Goal: Task Accomplishment & Management: Complete application form

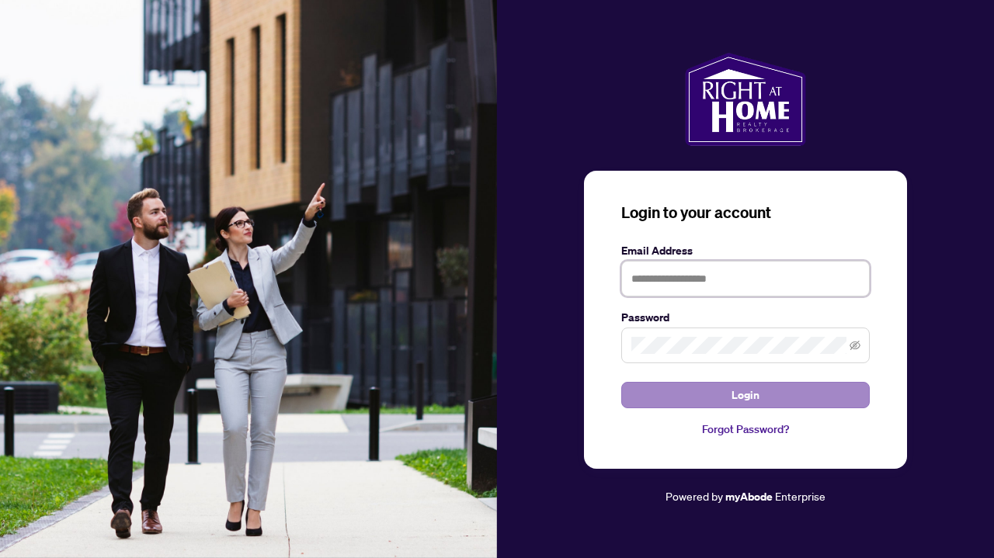
type input "**********"
click at [680, 392] on button "Login" at bounding box center [745, 395] width 248 height 26
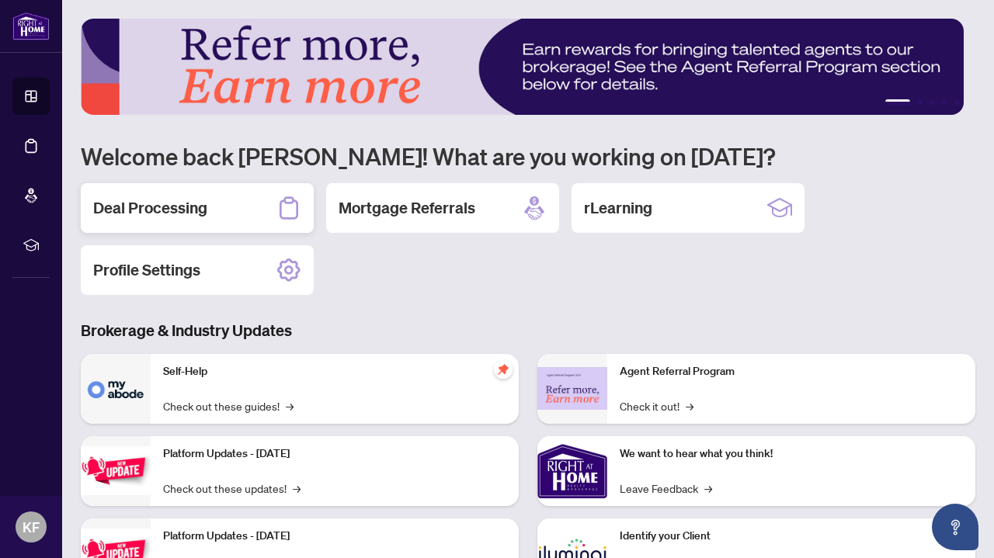
click at [232, 217] on div "Deal Processing" at bounding box center [197, 208] width 233 height 50
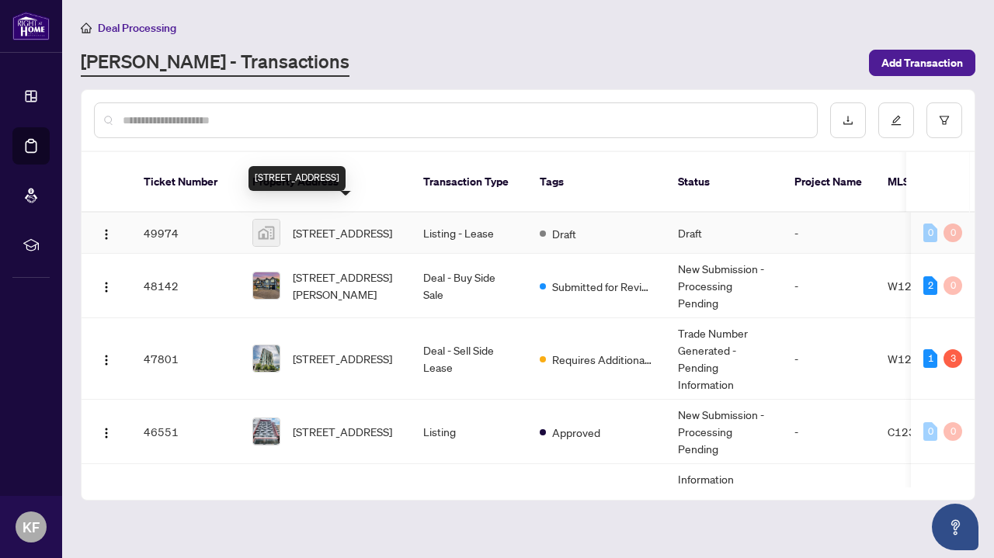
click at [353, 226] on span "[STREET_ADDRESS]" at bounding box center [342, 232] width 99 height 17
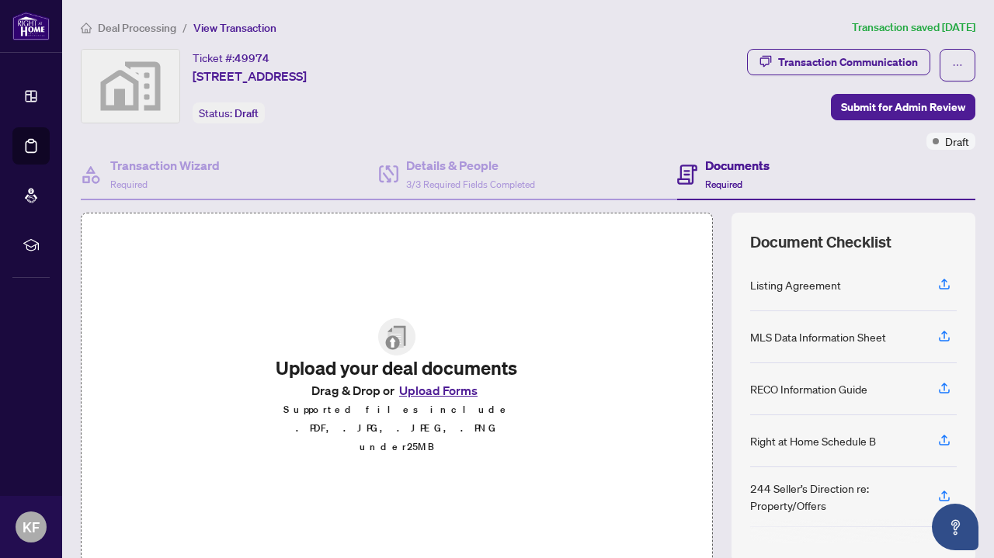
click at [422, 401] on button "Upload Forms" at bounding box center [438, 391] width 88 height 20
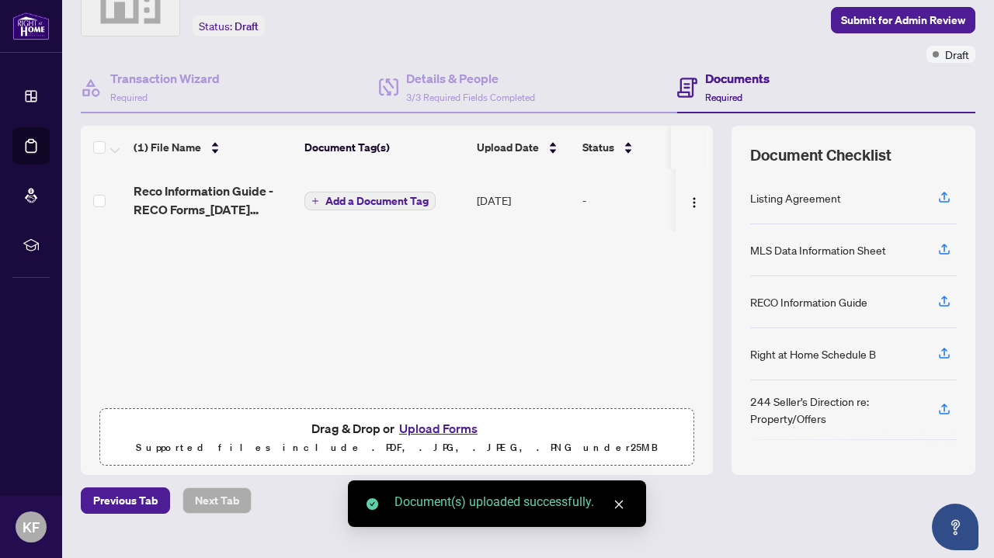
scroll to position [88, 0]
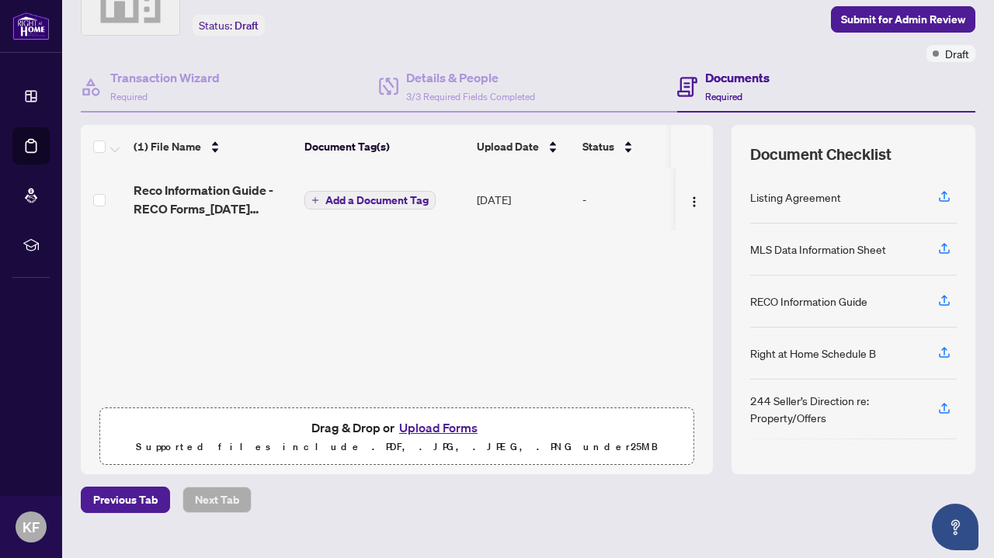
click at [365, 195] on span "Add a Document Tag" at bounding box center [376, 200] width 103 height 11
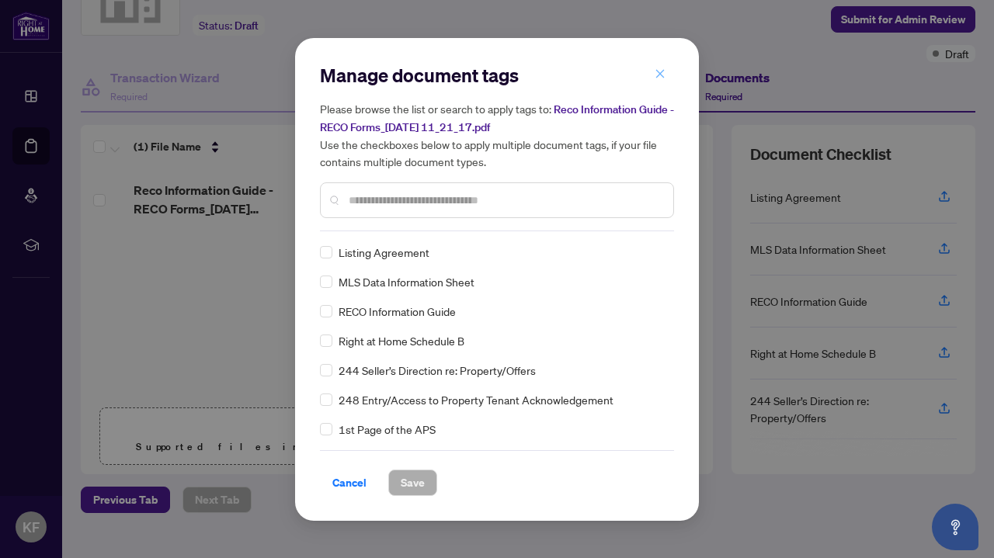
click at [665, 77] on icon "close" at bounding box center [660, 73] width 11 height 11
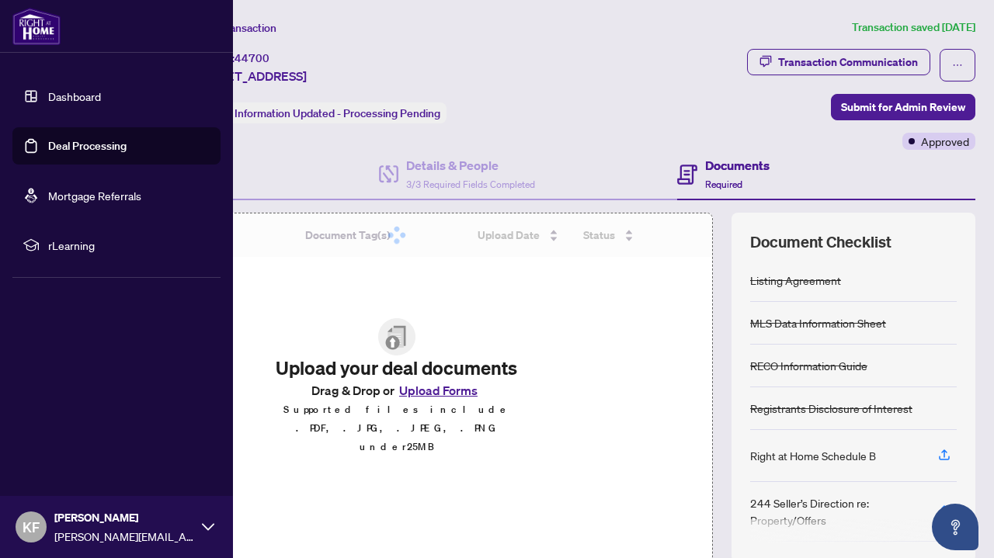
click at [48, 97] on link "Dashboard" at bounding box center [74, 96] width 53 height 14
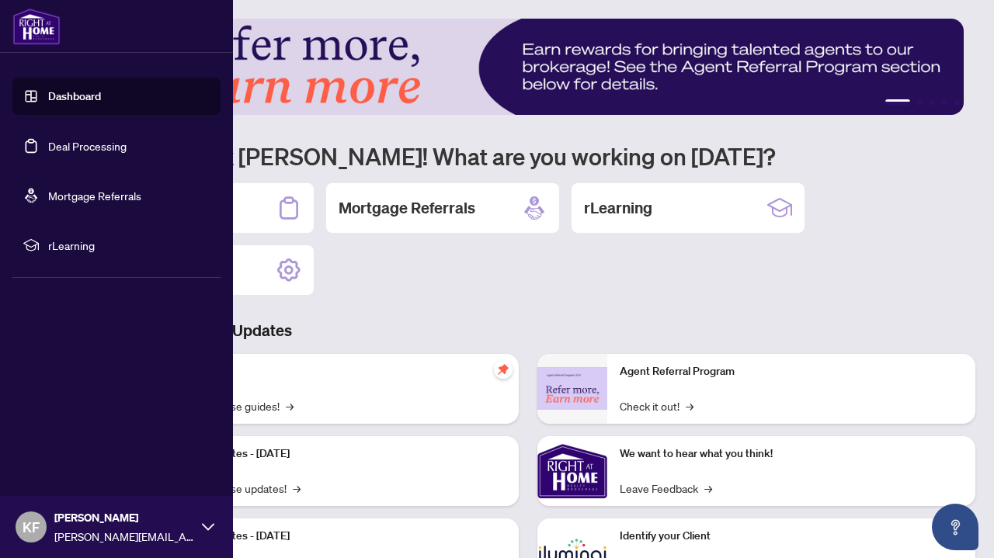
click at [48, 146] on link "Deal Processing" at bounding box center [87, 146] width 78 height 14
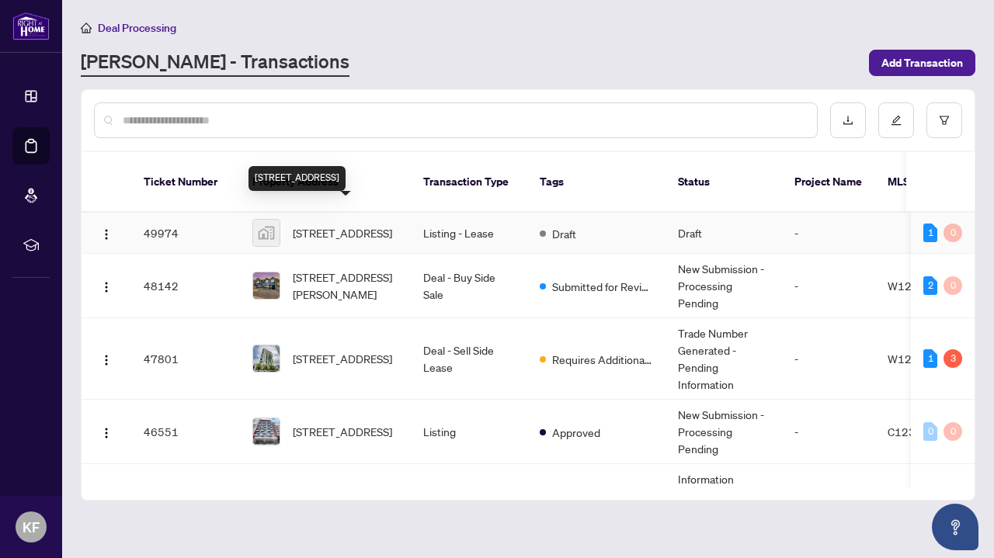
click at [371, 224] on span "[STREET_ADDRESS]" at bounding box center [342, 232] width 99 height 17
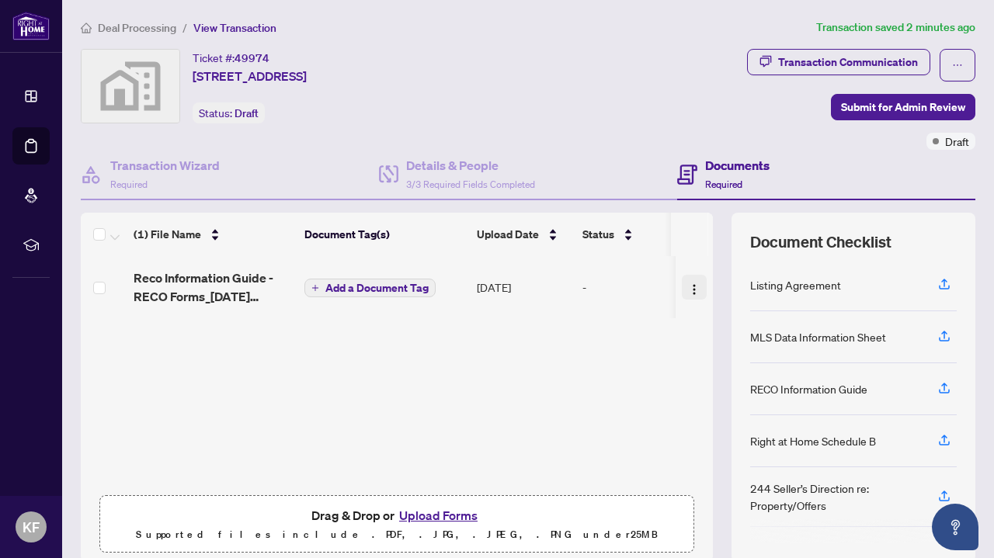
click at [690, 291] on td at bounding box center [694, 287] width 37 height 62
click at [688, 291] on img "button" at bounding box center [694, 289] width 12 height 12
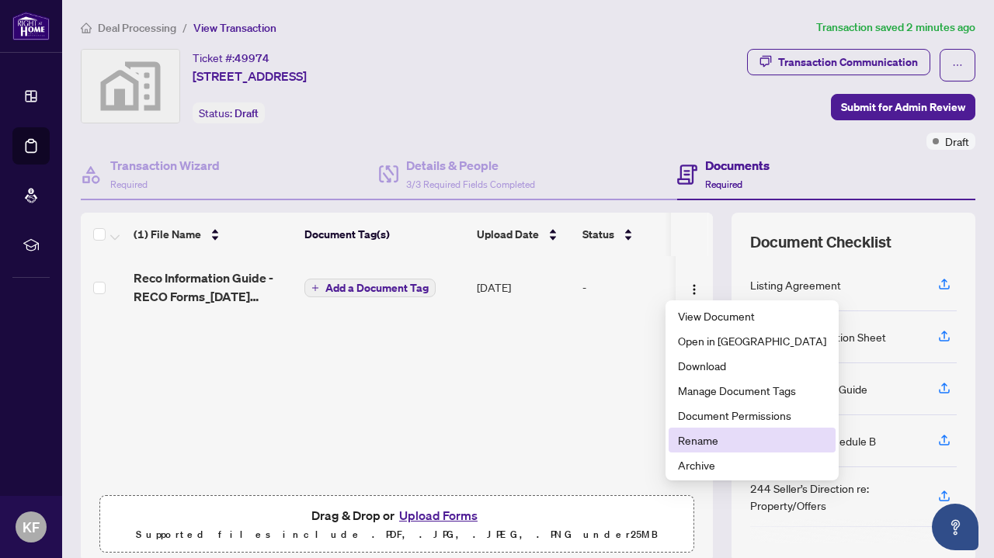
click at [703, 441] on span "Rename" at bounding box center [752, 440] width 148 height 17
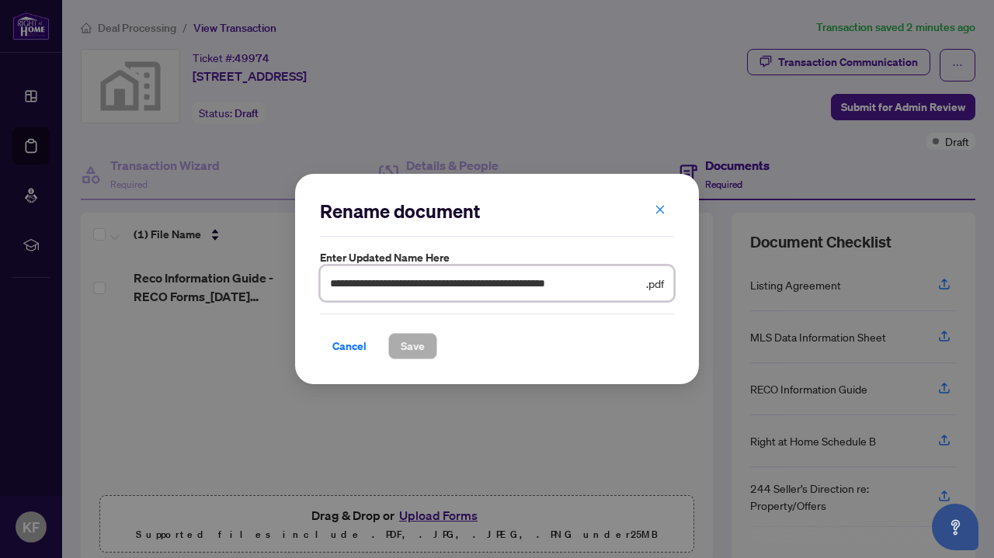
click at [623, 282] on input "**********" at bounding box center [486, 283] width 313 height 17
type input "**********"
click at [424, 340] on button "Save" at bounding box center [412, 346] width 49 height 26
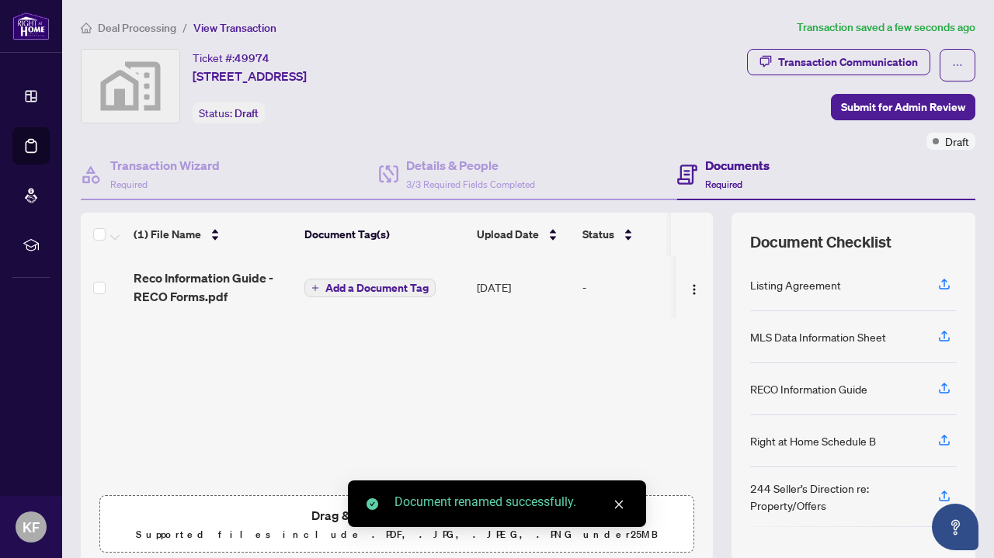
click at [312, 287] on icon "plus" at bounding box center [315, 288] width 8 height 8
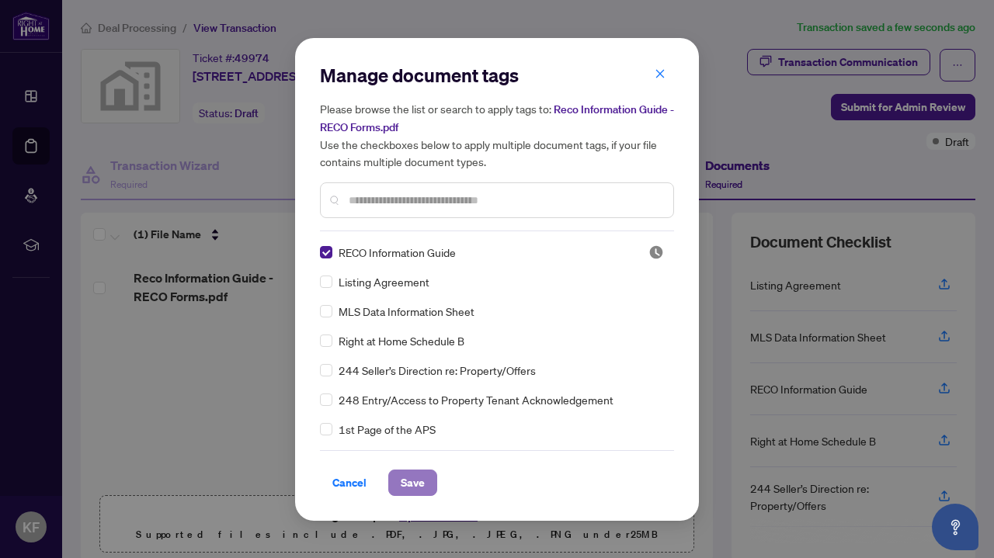
click at [414, 485] on span "Save" at bounding box center [413, 483] width 24 height 25
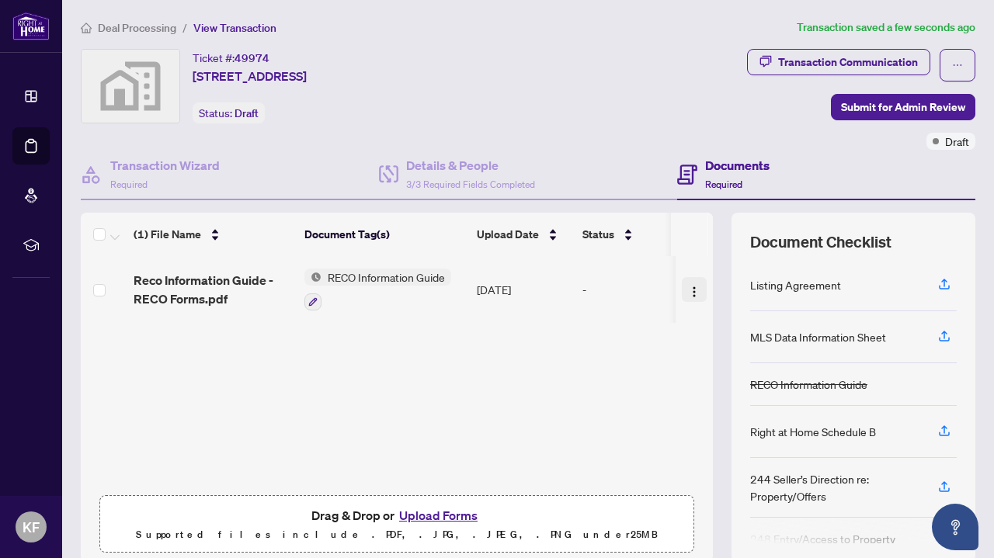
click at [684, 290] on button "button" at bounding box center [694, 289] width 25 height 25
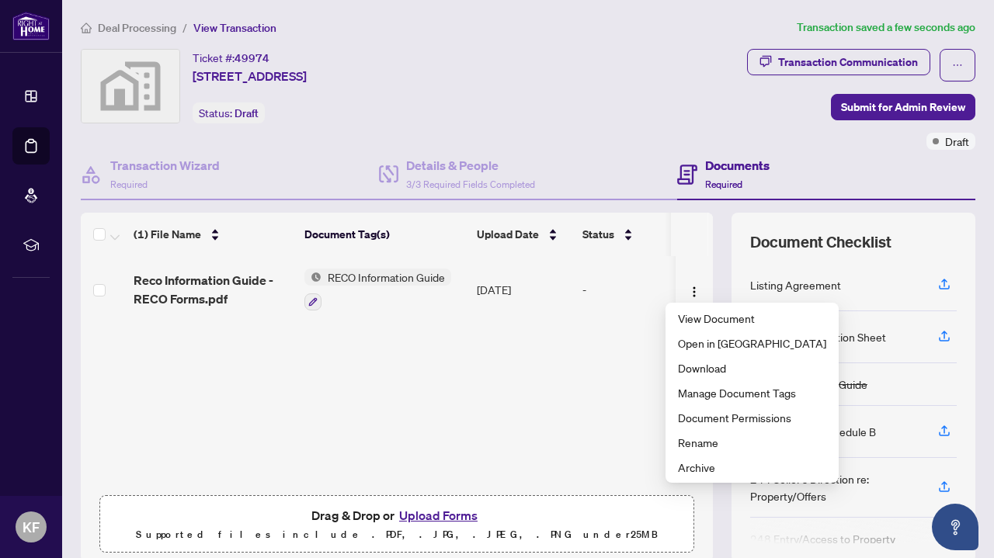
click at [432, 514] on button "Upload Forms" at bounding box center [438, 516] width 88 height 20
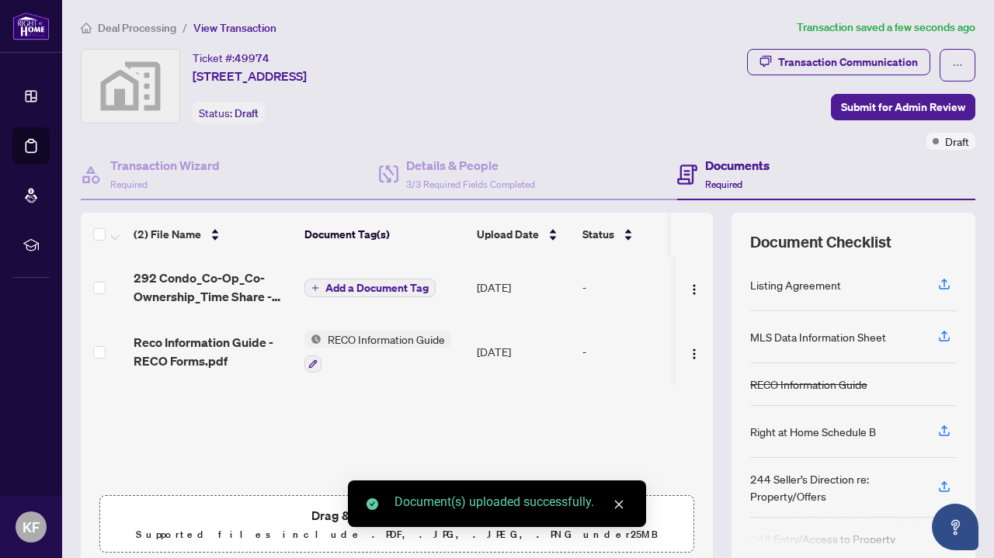
click at [316, 288] on icon "plus" at bounding box center [315, 288] width 8 height 8
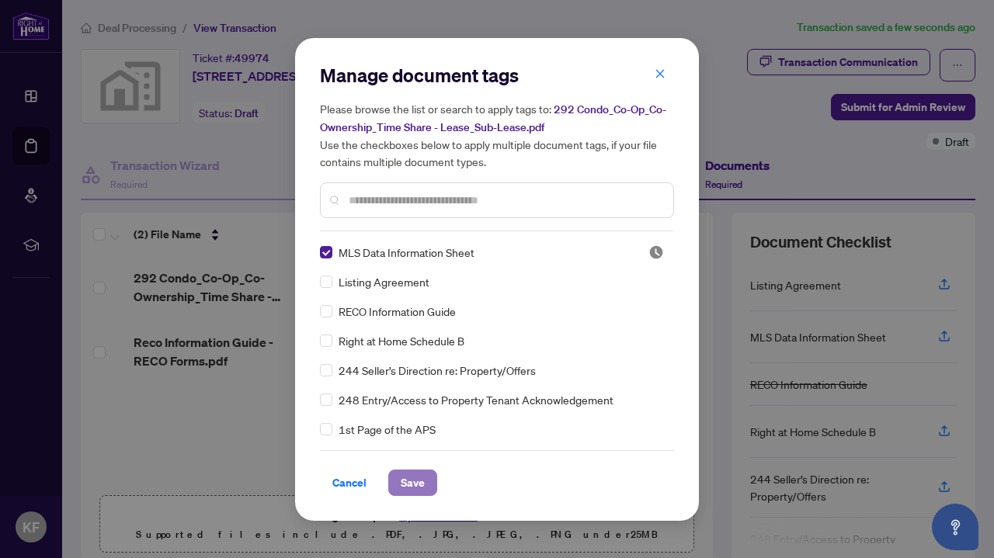
click at [405, 478] on span "Save" at bounding box center [413, 483] width 24 height 25
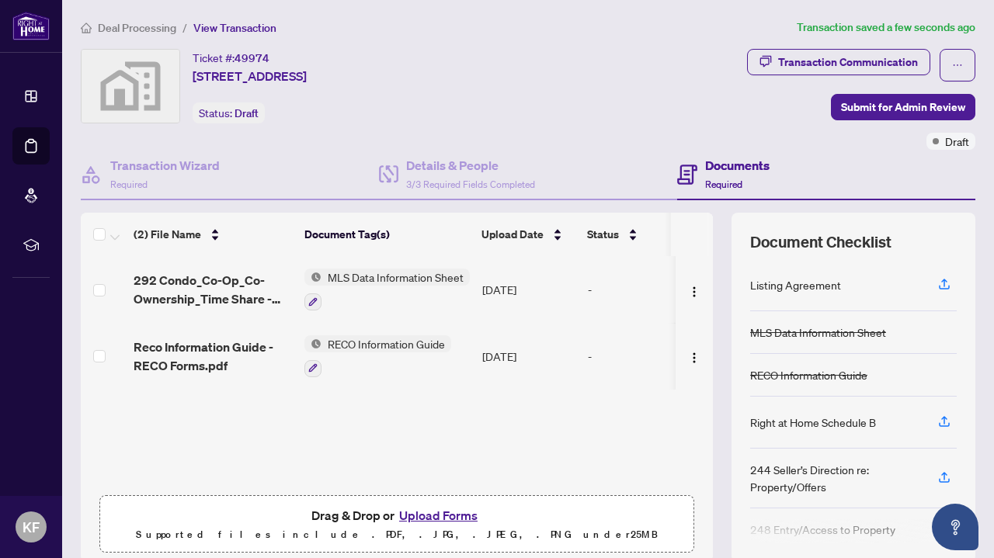
click at [447, 512] on button "Upload Forms" at bounding box center [438, 516] width 88 height 20
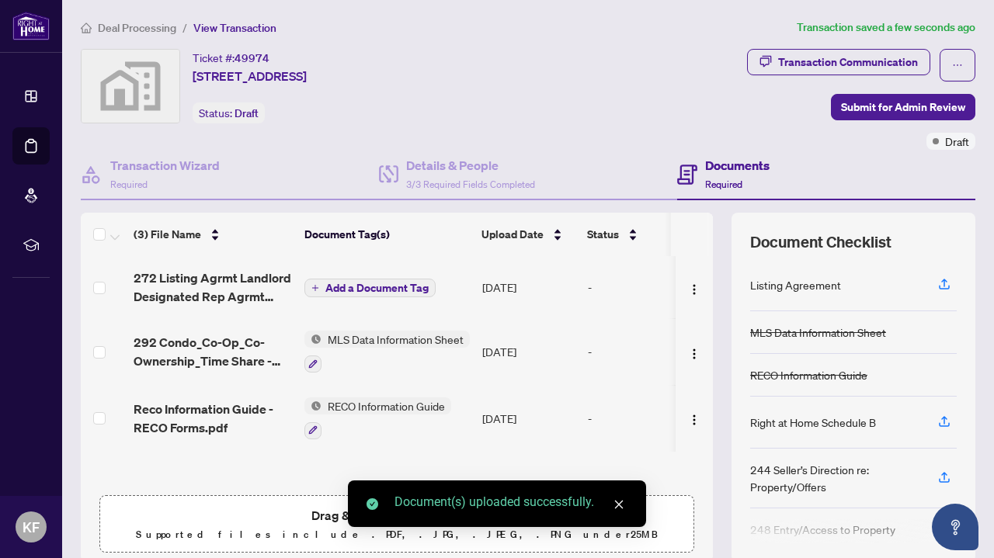
click at [314, 285] on icon "plus" at bounding box center [315, 288] width 8 height 8
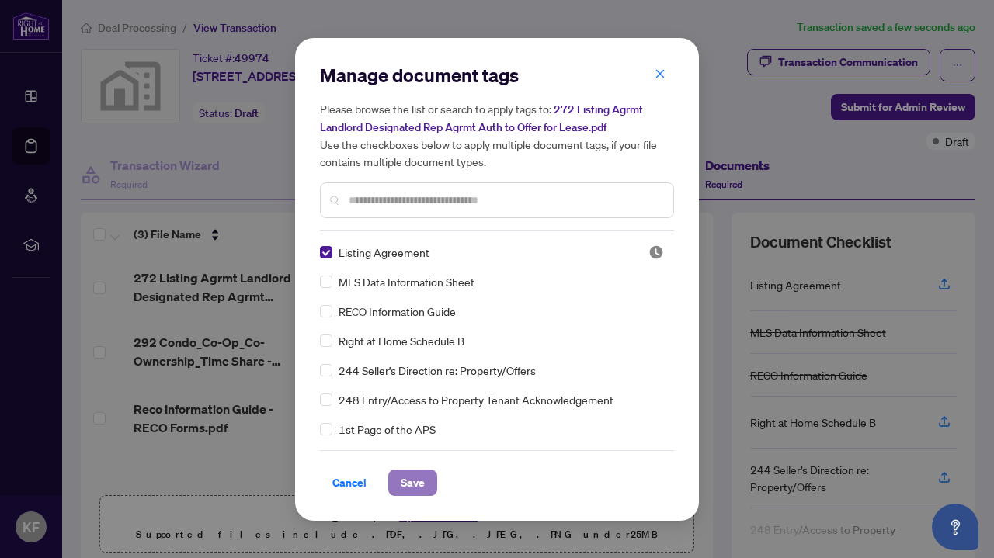
click at [427, 488] on button "Save" at bounding box center [412, 483] width 49 height 26
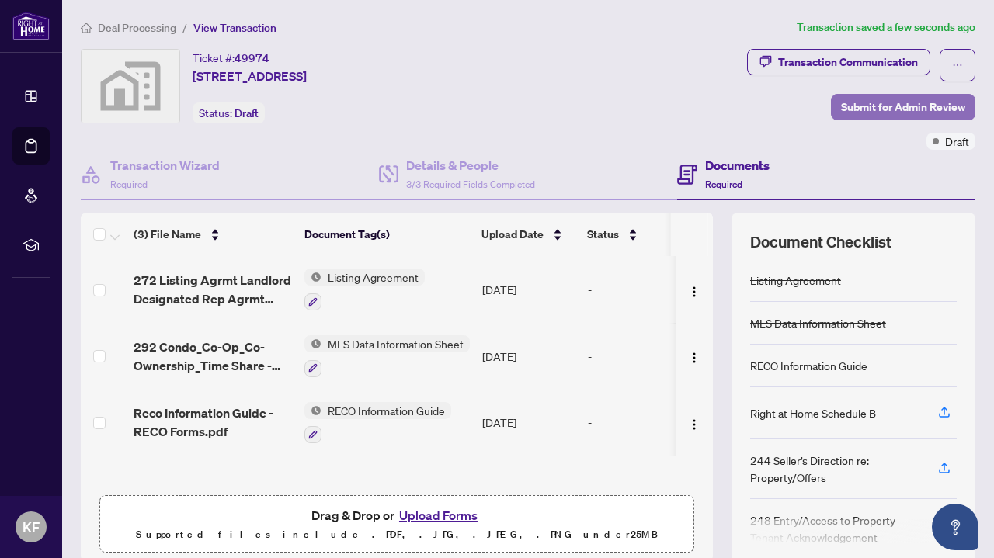
click at [874, 102] on span "Submit for Admin Review" at bounding box center [903, 107] width 124 height 25
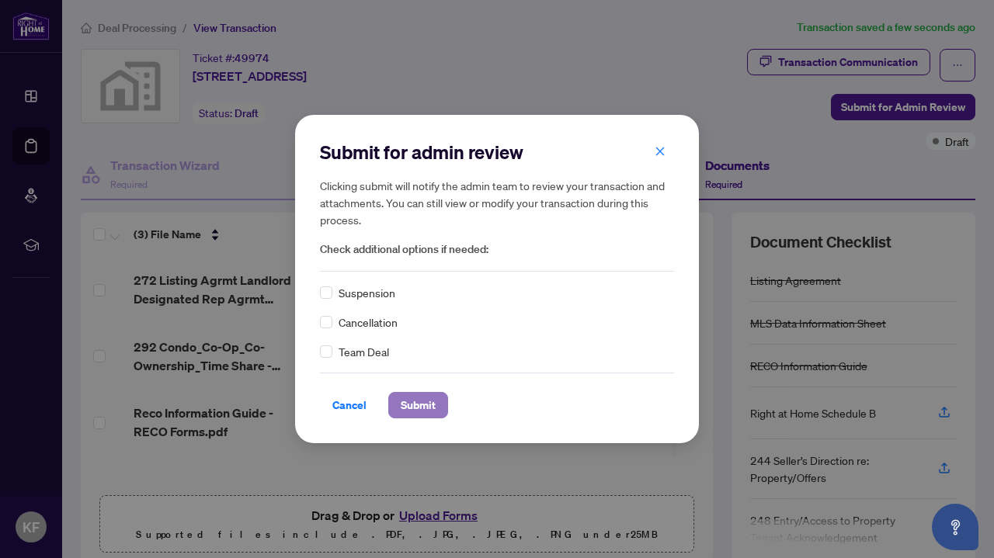
click at [422, 412] on span "Submit" at bounding box center [418, 405] width 35 height 25
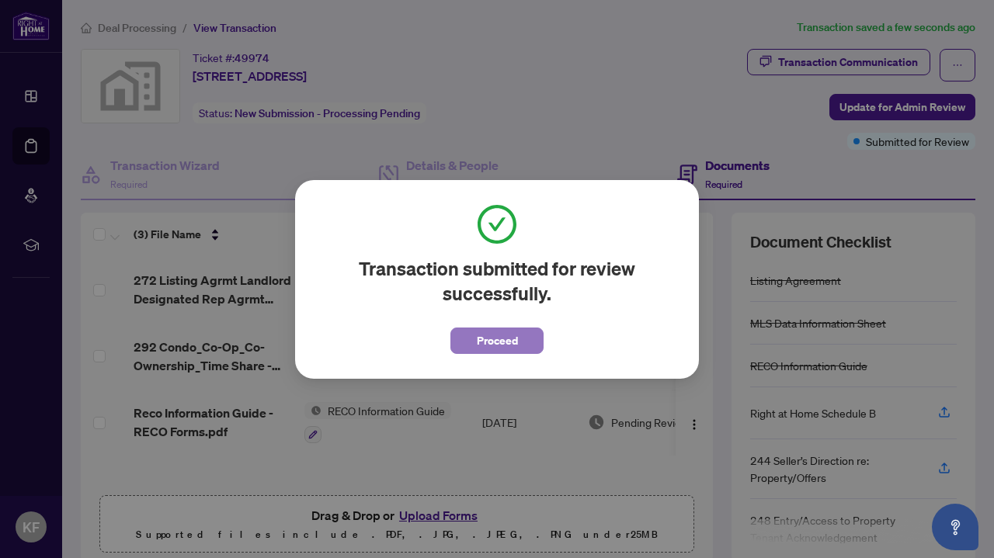
click at [475, 341] on button "Proceed" at bounding box center [496, 341] width 93 height 26
